Goal: Information Seeking & Learning: Check status

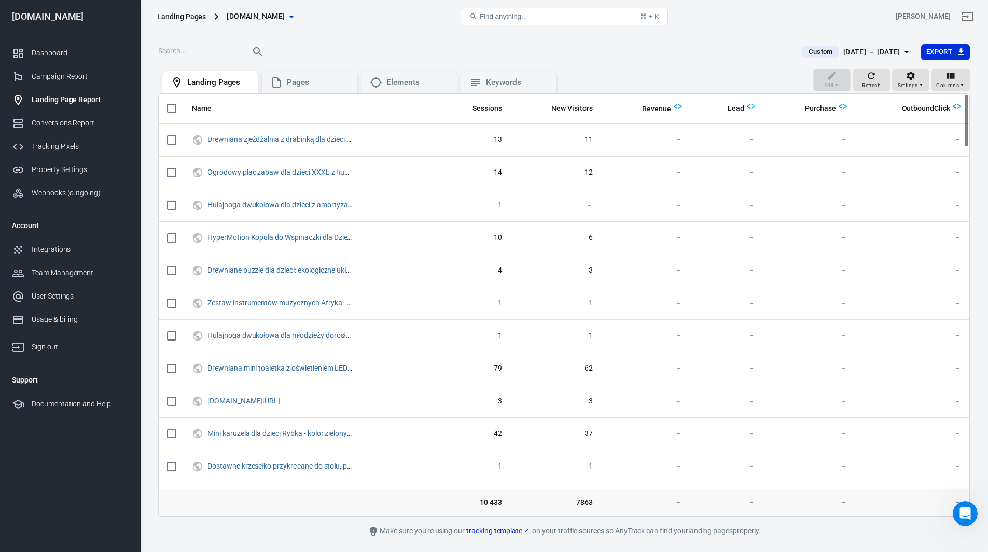
click at [59, 17] on div "[DOMAIN_NAME]" at bounding box center [70, 16] width 133 height 9
click at [52, 55] on div "Dashboard" at bounding box center [80, 53] width 96 height 11
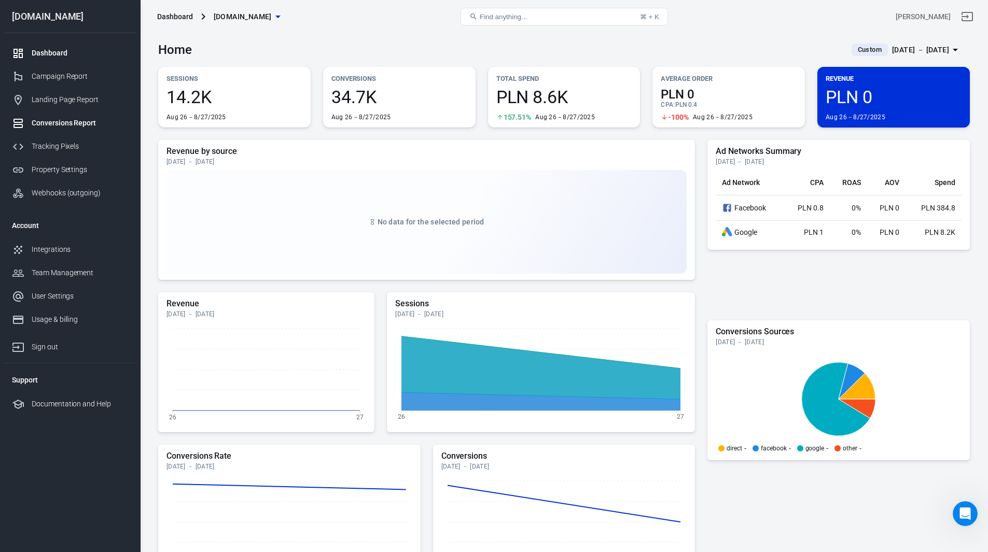
click at [64, 121] on div "Conversions Report" at bounding box center [80, 123] width 96 height 11
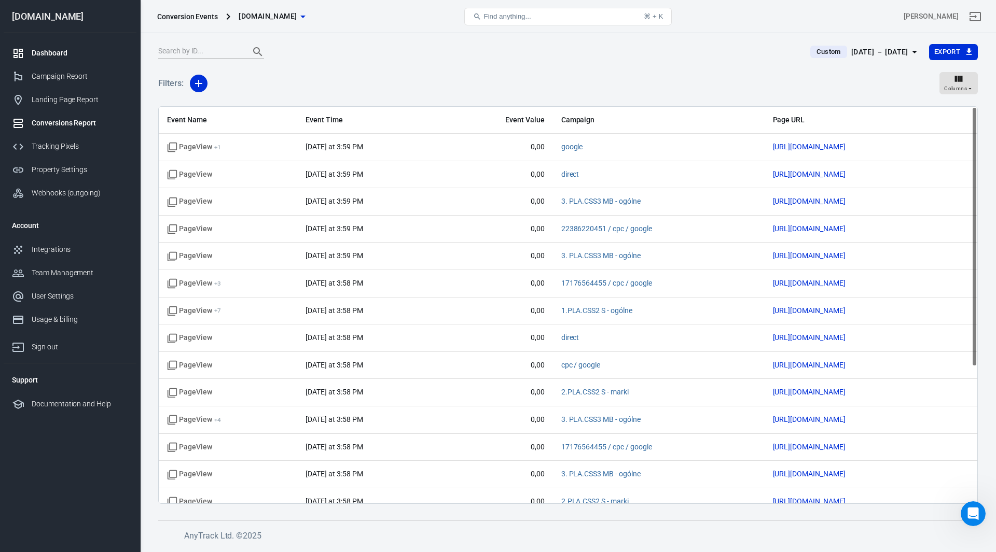
click at [55, 50] on div "Dashboard" at bounding box center [80, 53] width 96 height 11
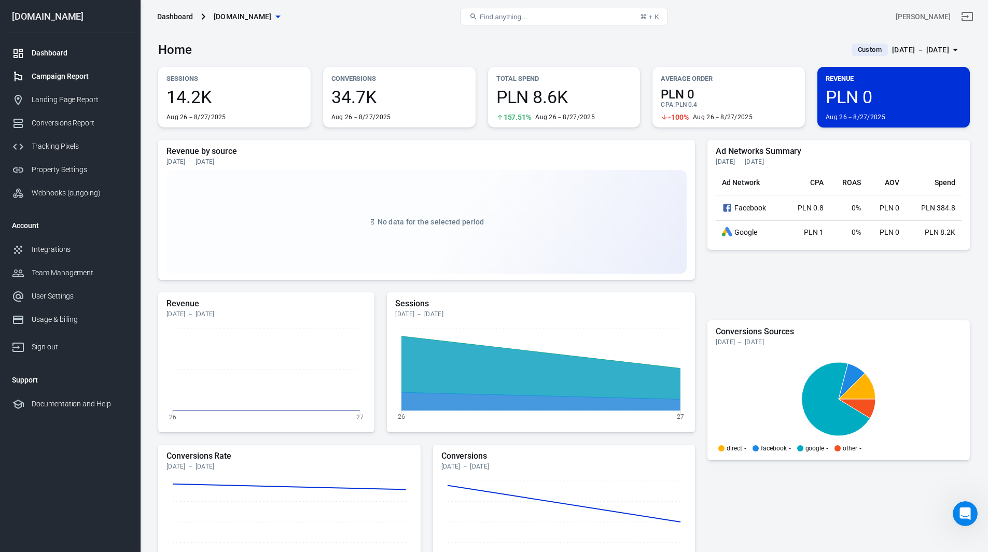
click at [68, 74] on div "Campaign Report" at bounding box center [80, 76] width 96 height 11
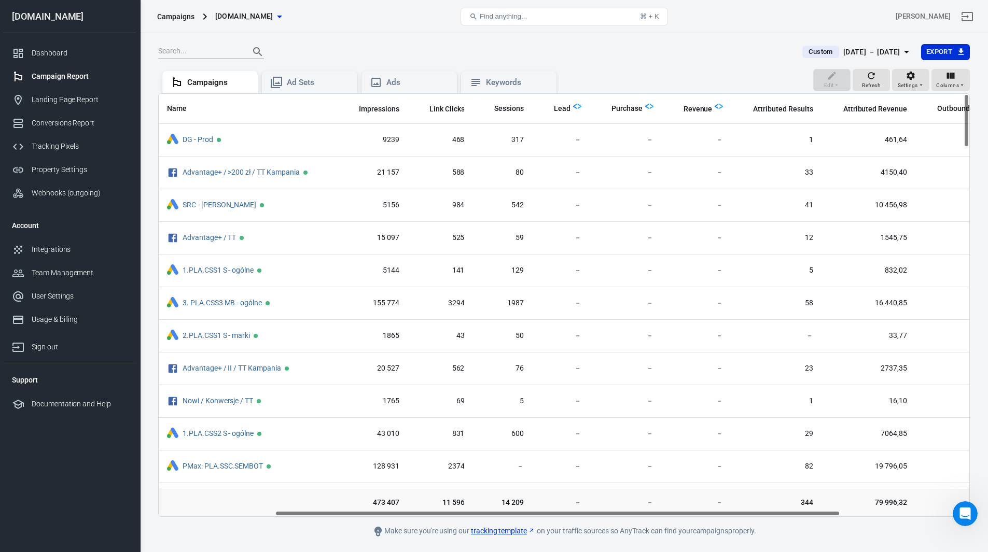
scroll to position [0, 153]
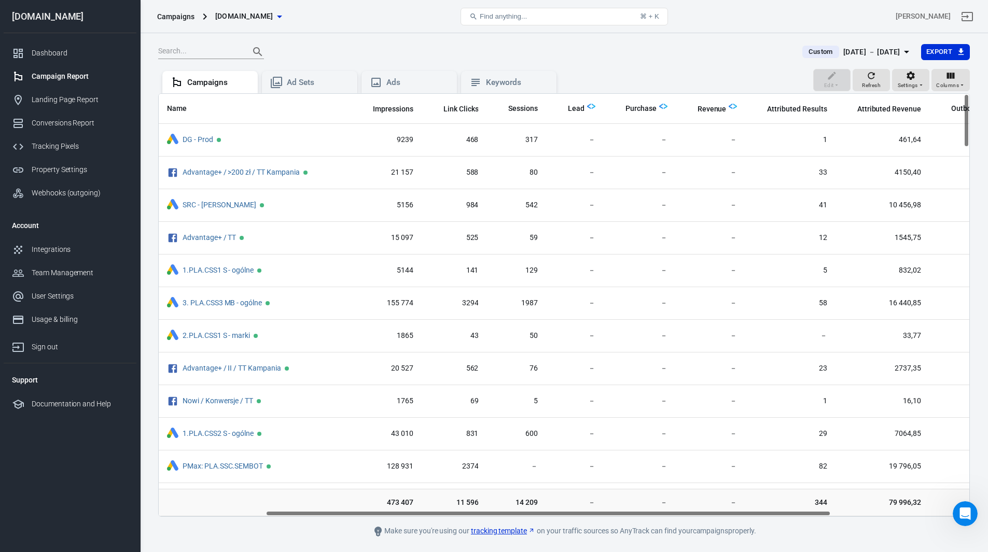
drag, startPoint x: 706, startPoint y: 513, endPoint x: 813, endPoint y: 516, distance: 106.9
click at [813, 516] on div "Name Amount Spent ROAS Impressions Link Clicks Sessions Lead Purchase Revenue A…" at bounding box center [564, 305] width 811 height 423
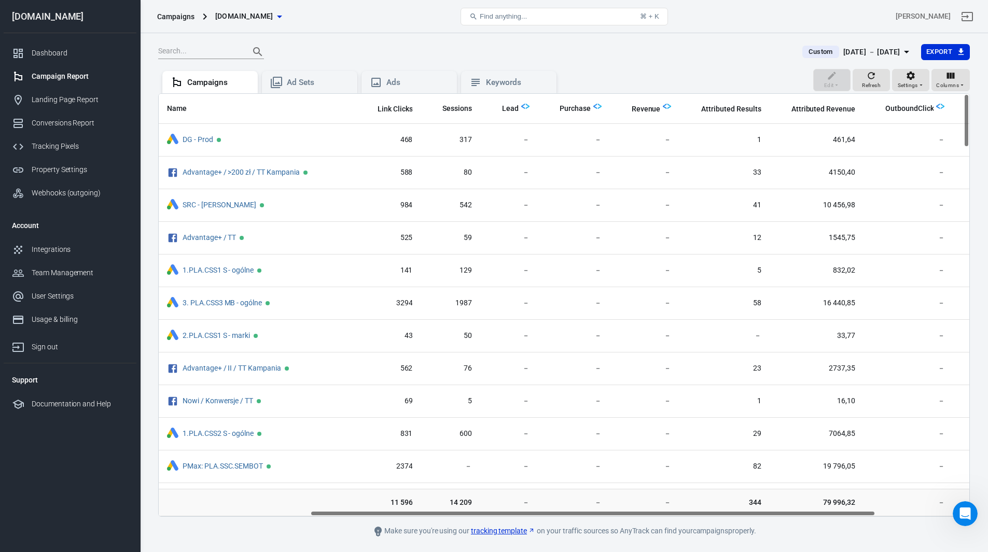
scroll to position [0, 224]
drag, startPoint x: 766, startPoint y: 513, endPoint x: 816, endPoint y: 517, distance: 50.0
click at [816, 517] on main "Custom [DATE] － [DATE] Export Edit Refresh Settings Columns Campaigns Ad Sets A…" at bounding box center [564, 291] width 812 height 494
click at [508, 85] on div "Keywords" at bounding box center [517, 82] width 62 height 11
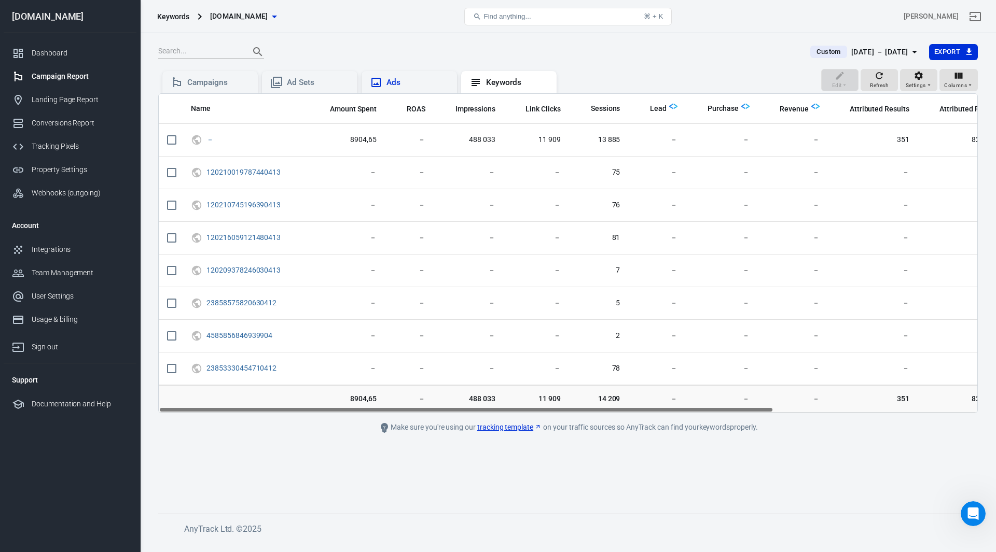
click at [410, 88] on div "Ads" at bounding box center [409, 82] width 79 height 12
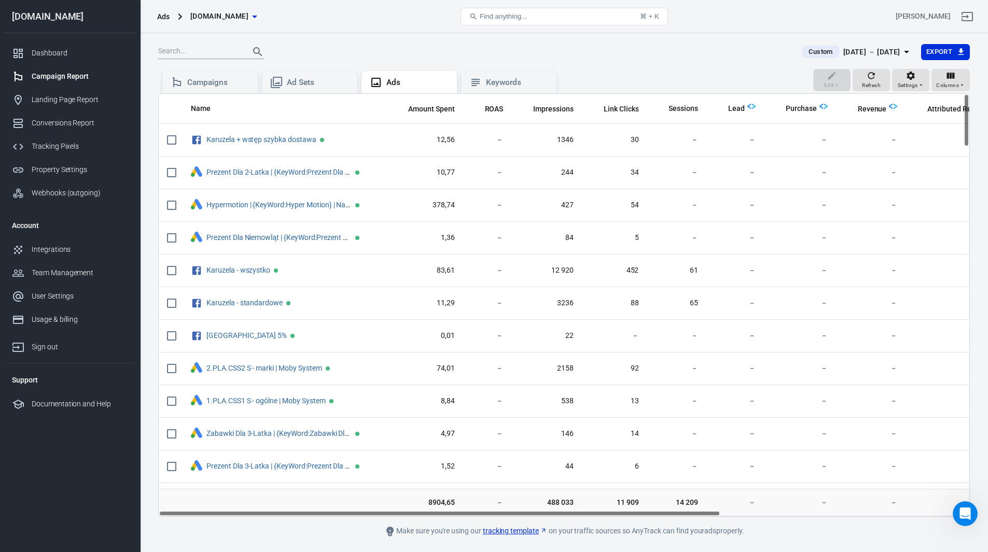
drag, startPoint x: 686, startPoint y: 512, endPoint x: 573, endPoint y: 512, distance: 112.6
click at [573, 512] on div "Name Amount Spent ROAS Impressions Link Clicks Sessions Lead Purchase Revenue A…" at bounding box center [564, 305] width 811 height 423
drag, startPoint x: 632, startPoint y: 513, endPoint x: 568, endPoint y: 527, distance: 65.8
click at [568, 527] on main "Custom [DATE] － [DATE] Export Edit Refresh Settings Columns Campaigns Ad Sets A…" at bounding box center [564, 291] width 812 height 494
click at [321, 80] on div "Ad Sets" at bounding box center [318, 82] width 62 height 11
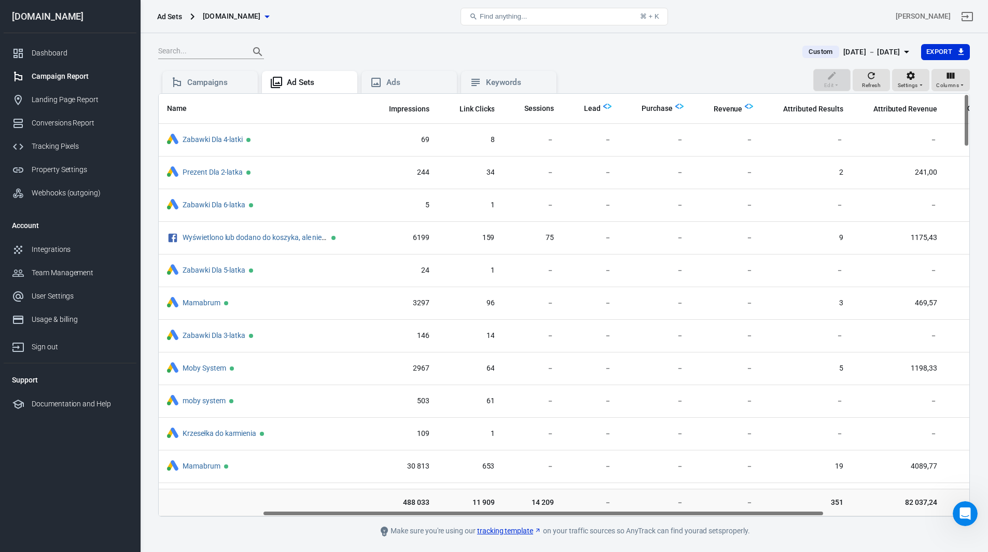
scroll to position [0, 142]
drag, startPoint x: 701, startPoint y: 515, endPoint x: 800, endPoint y: 516, distance: 98.6
click at [800, 516] on div "Name Amount Spent ROAS Impressions Link Clicks Sessions Lead Purchase Revenue A…" at bounding box center [564, 305] width 811 height 423
click at [222, 84] on div "Campaigns" at bounding box center [218, 82] width 62 height 11
